Goal: Task Accomplishment & Management: Manage account settings

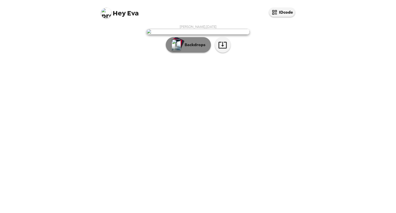
click at [198, 48] on p "Backdrops" at bounding box center [193, 45] width 23 height 6
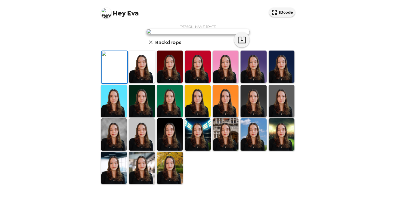
click at [143, 83] on img at bounding box center [142, 67] width 26 height 32
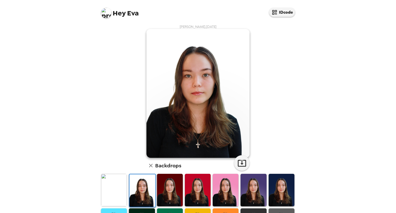
click at [138, 193] on img at bounding box center [142, 190] width 26 height 32
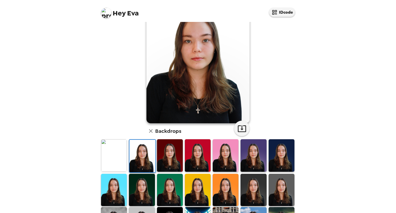
scroll to position [42, 0]
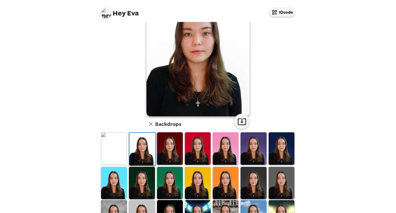
click at [279, 158] on img at bounding box center [282, 148] width 26 height 32
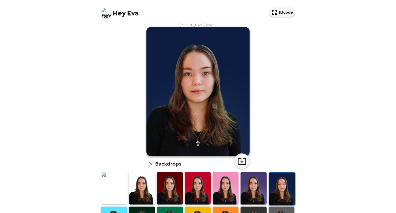
scroll to position [67, 0]
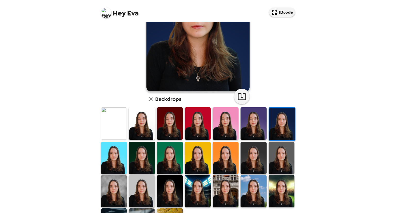
click at [255, 154] on img at bounding box center [254, 158] width 26 height 32
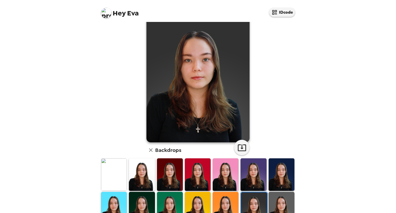
scroll to position [8, 0]
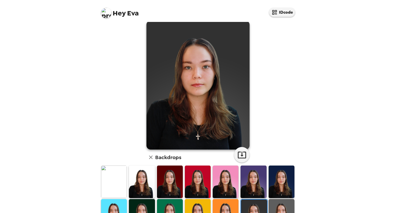
click at [145, 173] on img at bounding box center [142, 182] width 26 height 32
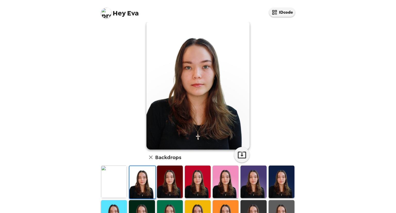
drag, startPoint x: 308, startPoint y: 84, endPoint x: 304, endPoint y: 97, distance: 13.7
click at [304, 97] on div "Hey Eva IDcode Eva Soboleva , 09-25-2025 Backdrops" at bounding box center [198, 106] width 396 height 213
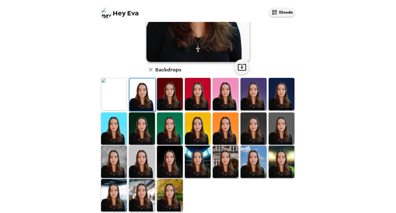
scroll to position [100, 0]
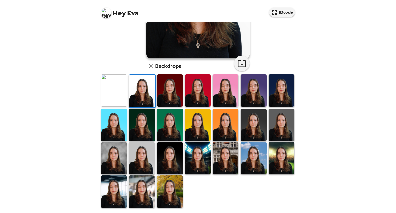
click at [279, 93] on img at bounding box center [282, 90] width 26 height 32
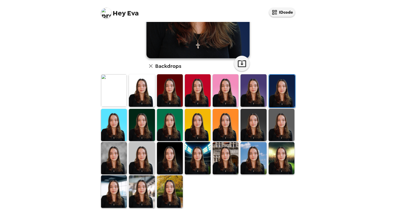
click at [284, 121] on img at bounding box center [282, 125] width 26 height 32
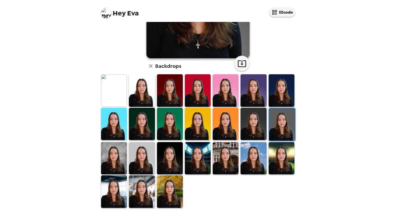
click at [278, 127] on img at bounding box center [282, 124] width 26 height 32
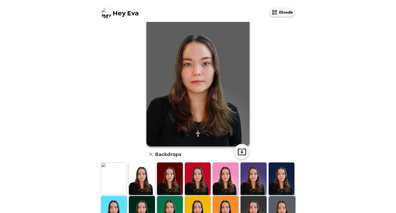
scroll to position [0, 0]
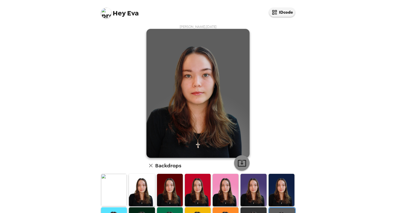
click at [240, 163] on icon "button" at bounding box center [242, 163] width 8 height 7
click at [271, 92] on div "Eva Soboleva , 09-25-2025 Backdrops" at bounding box center [198, 165] width 196 height 283
click at [103, 14] on img at bounding box center [106, 13] width 10 height 10
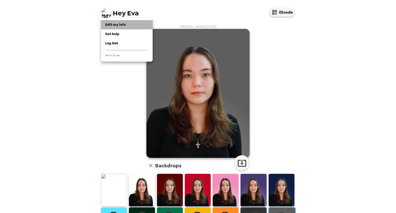
click at [123, 27] on li "Edit my info" at bounding box center [127, 24] width 52 height 9
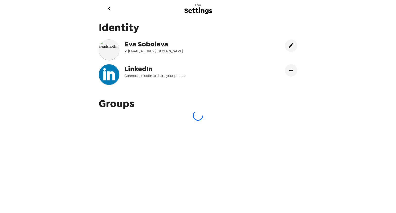
click at [108, 50] on img at bounding box center [109, 49] width 21 height 21
